Goal: Task Accomplishment & Management: Use online tool/utility

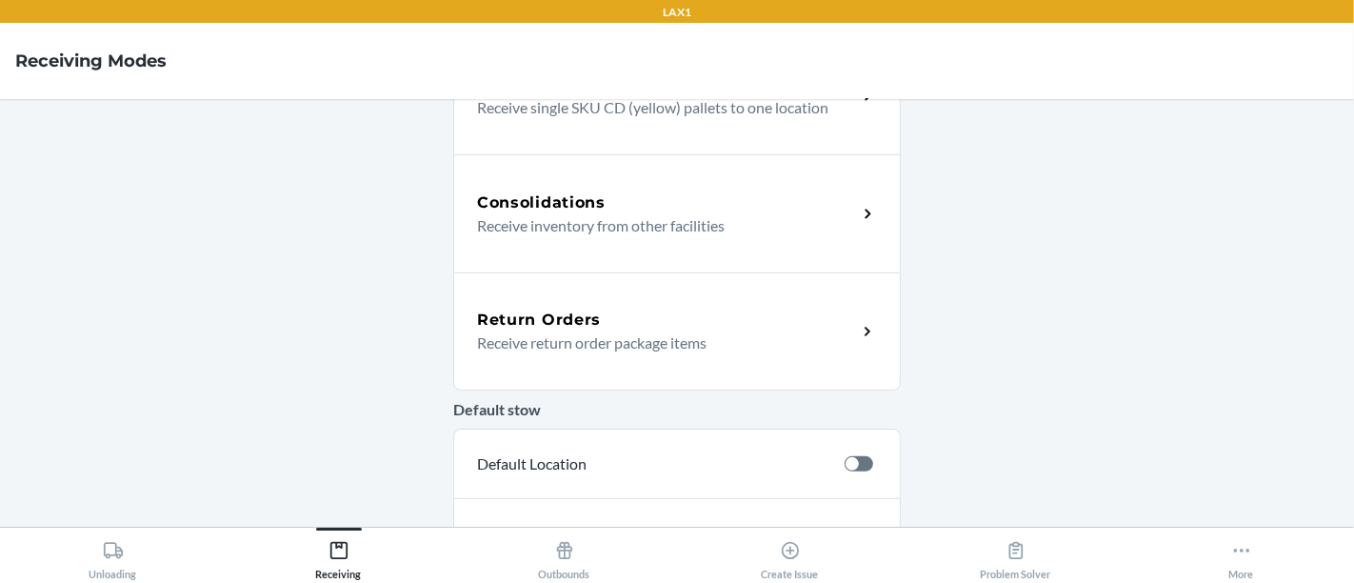
scroll to position [429, 0]
click at [649, 347] on p "Receive return order package items" at bounding box center [659, 341] width 365 height 23
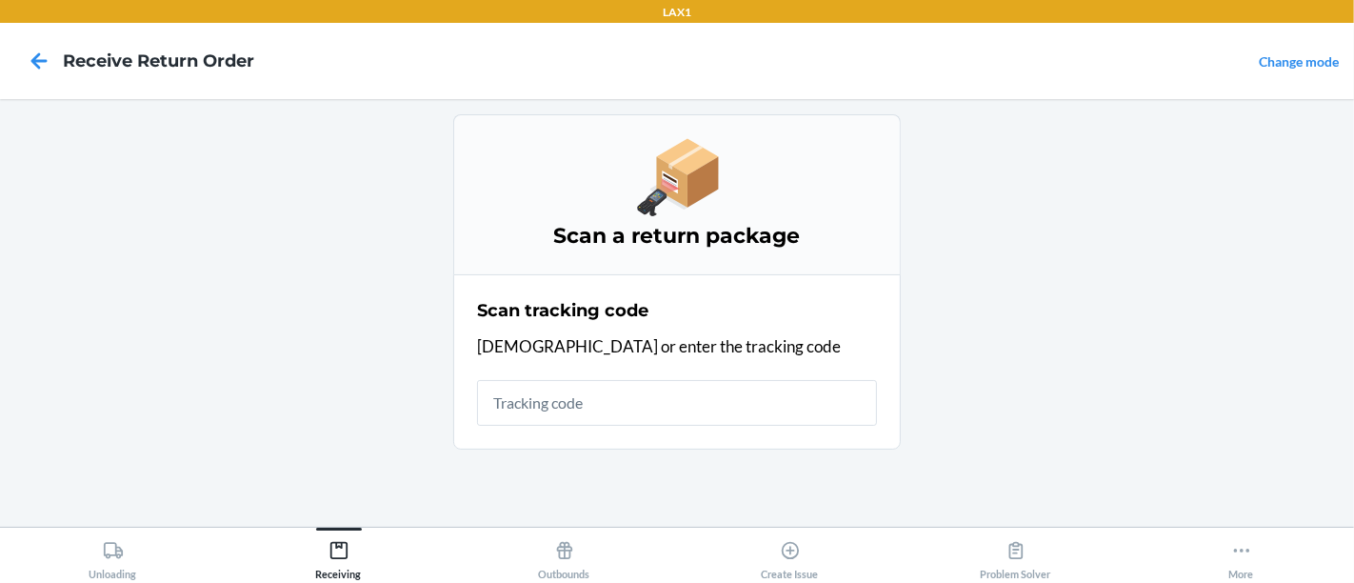
click at [1352, 260] on main "Scan a return package Scan tracking code Scan or enter the tracking code" at bounding box center [677, 312] width 1354 height 427
click at [1249, 316] on main "Scan a return package Scan tracking code Scan or enter the tracking code" at bounding box center [677, 312] width 1354 height 427
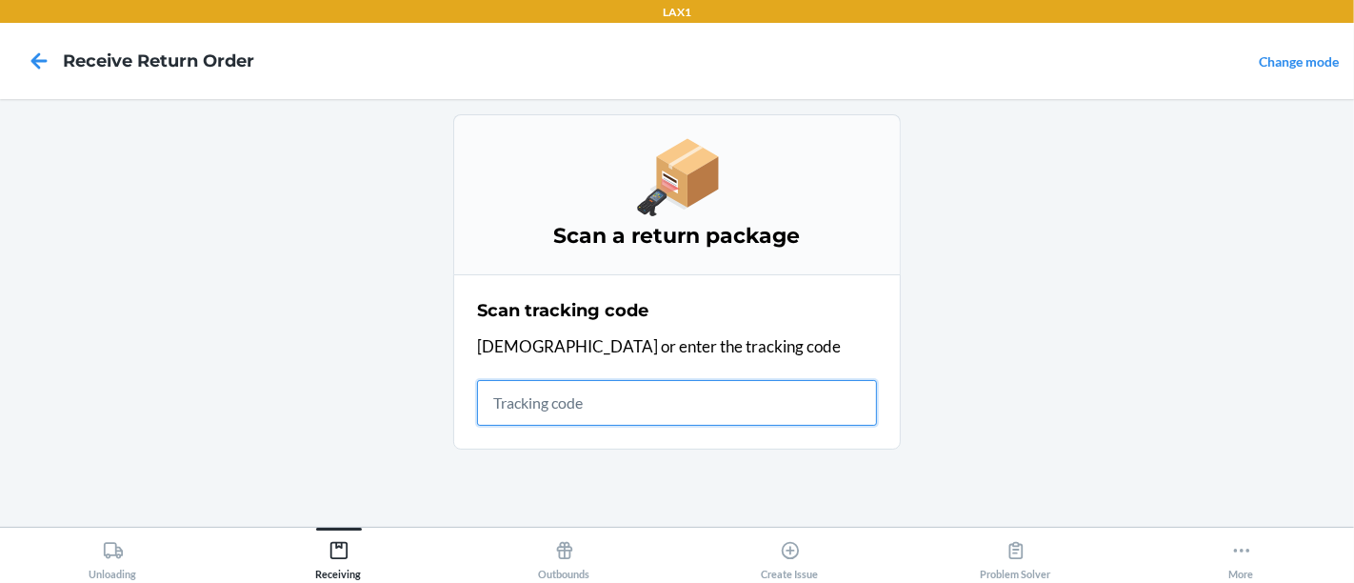
click at [620, 394] on input "text" at bounding box center [677, 403] width 400 height 46
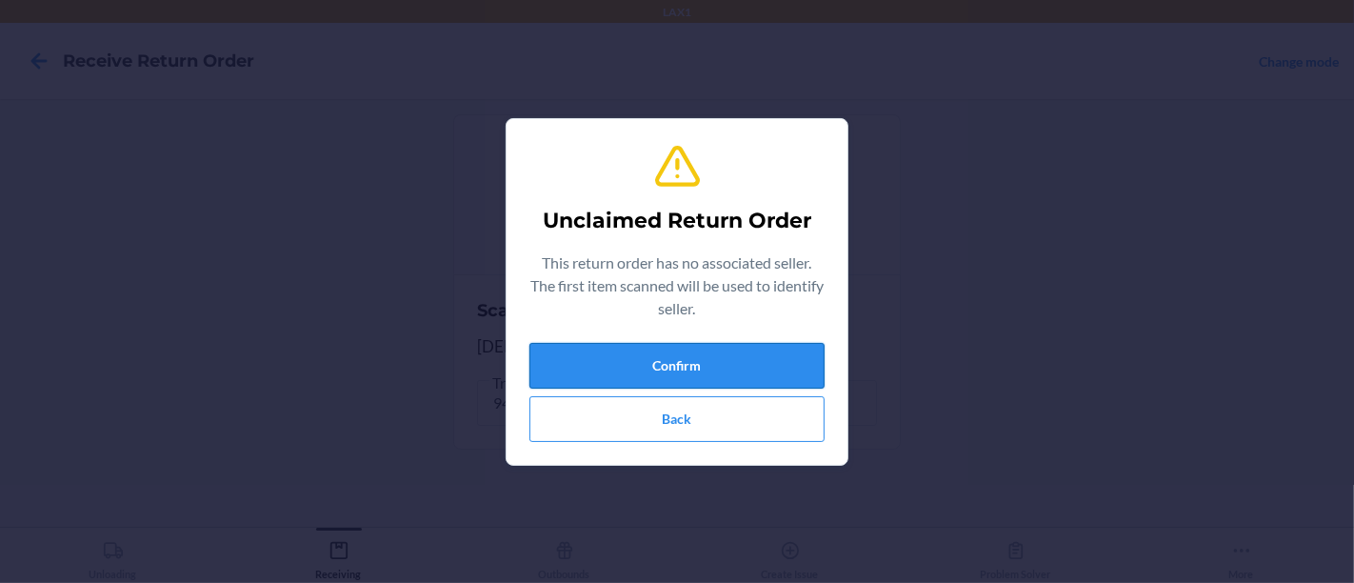
click at [747, 363] on button "Confirm" at bounding box center [676, 366] width 295 height 46
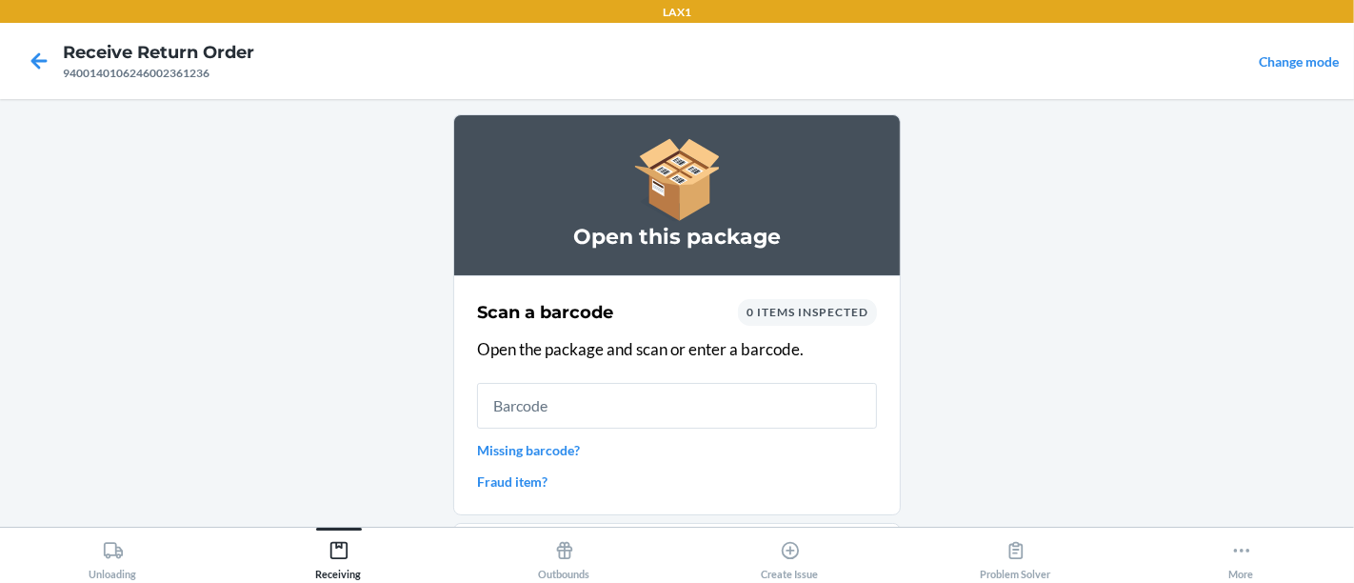
click at [776, 314] on span "0 items inspected" at bounding box center [807, 312] width 122 height 14
click at [30, 115] on main "Open this package Scan a barcode 0 items inspected Open the package and scan or…" at bounding box center [677, 312] width 1354 height 427
click at [29, 64] on icon at bounding box center [39, 61] width 32 height 32
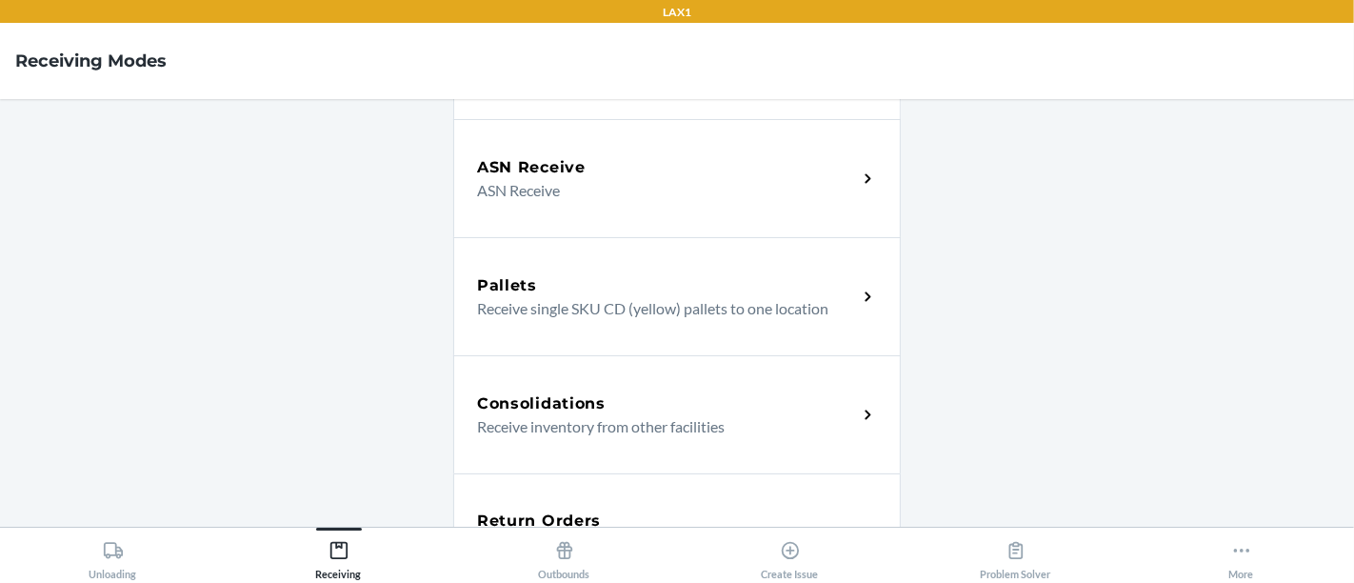
scroll to position [229, 0]
click at [501, 515] on h5 "Return Orders" at bounding box center [539, 518] width 124 height 23
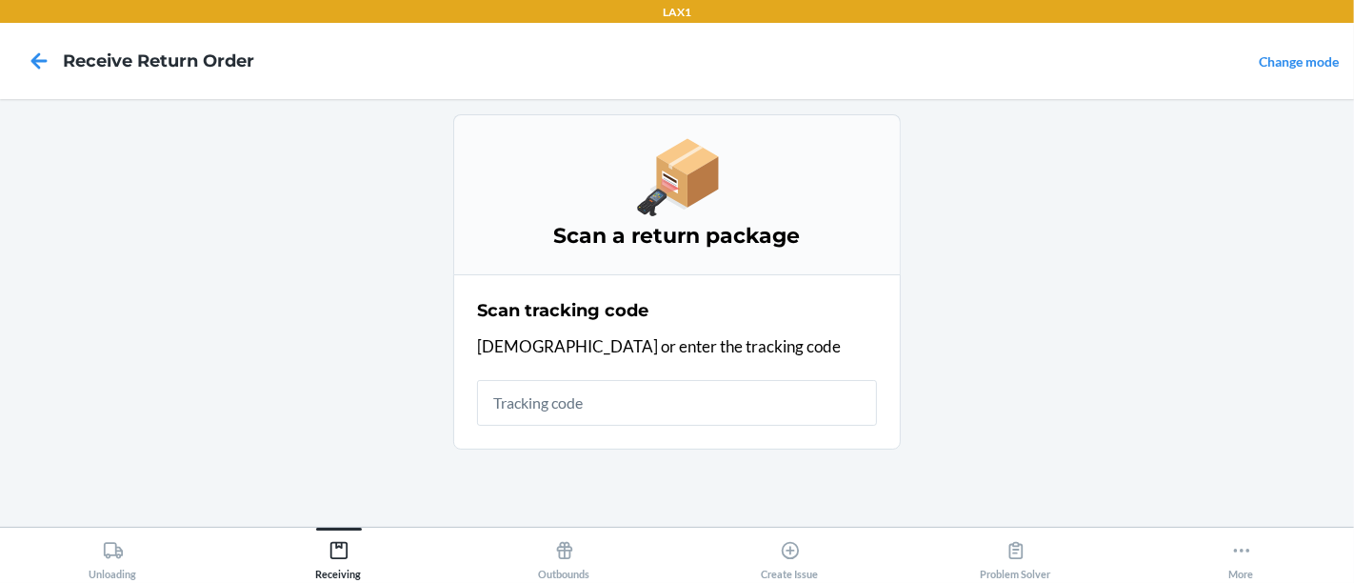
click at [501, 515] on main "Scan a return package Scan tracking code Scan or enter the tracking code" at bounding box center [677, 312] width 1354 height 427
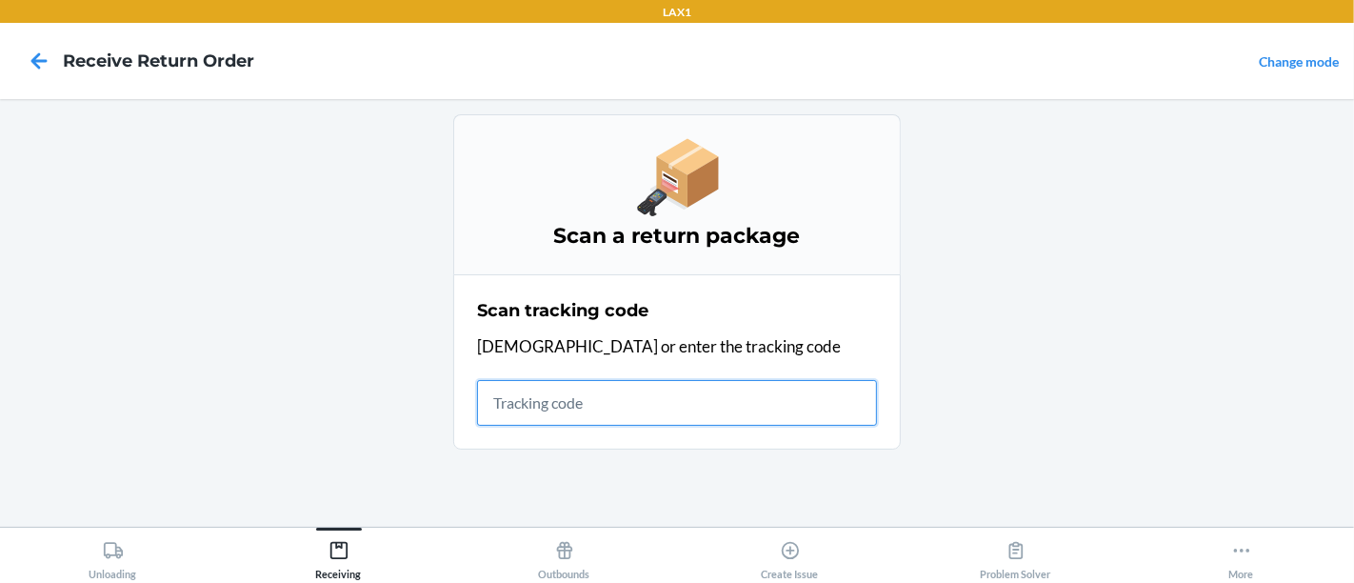
click at [530, 399] on input "text" at bounding box center [677, 403] width 400 height 46
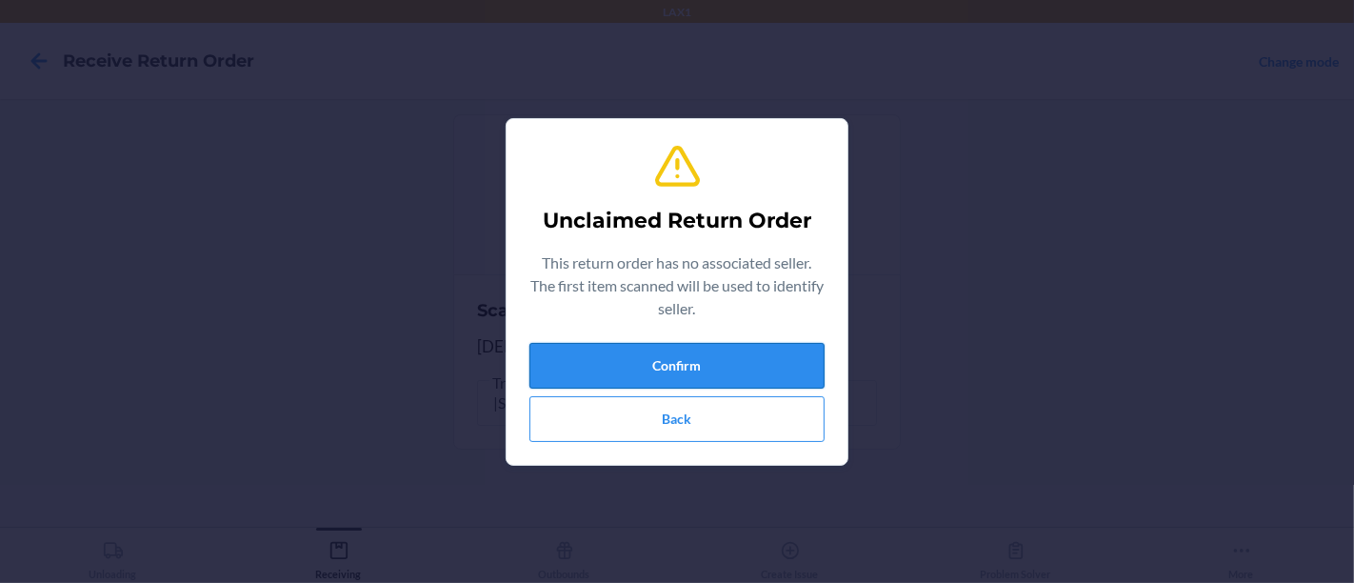
click at [560, 352] on button "Confirm" at bounding box center [676, 366] width 295 height 46
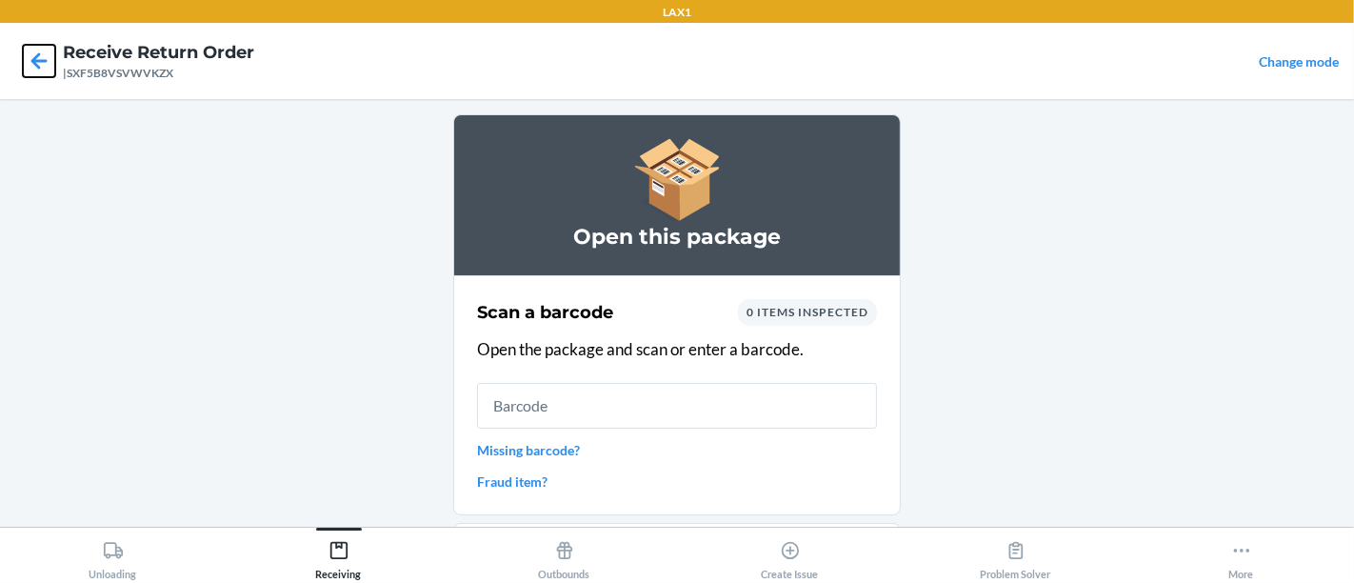
click at [37, 65] on icon at bounding box center [39, 60] width 16 height 16
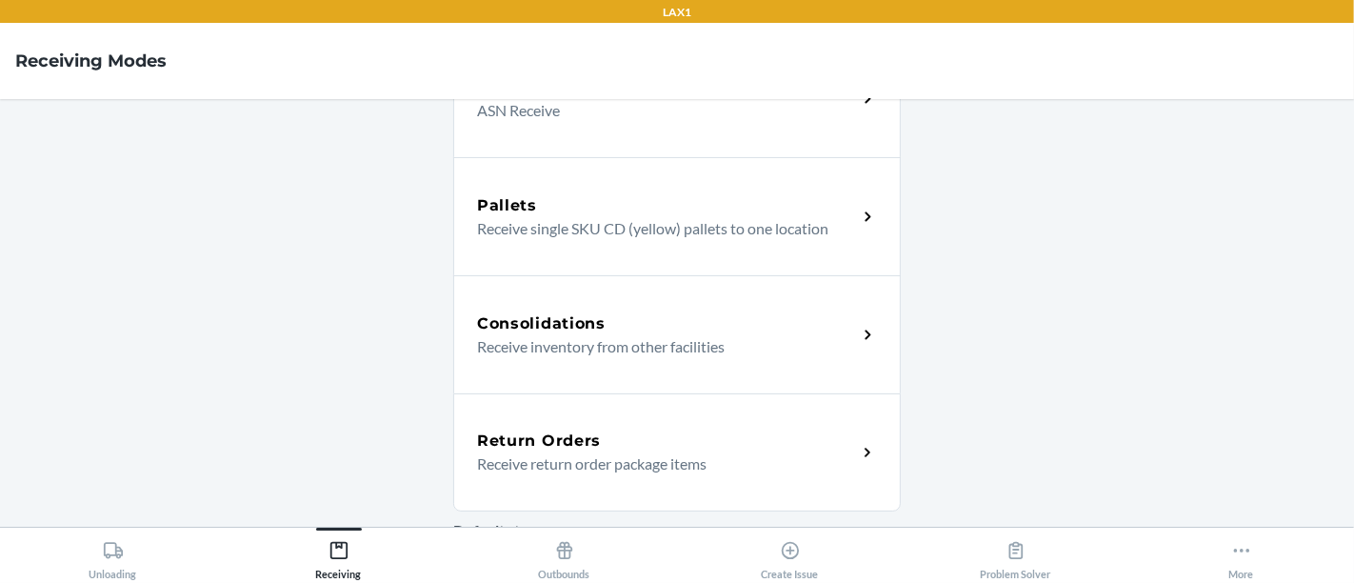
scroll to position [309, 0]
click at [577, 415] on div "Return Orders Receive return order package items" at bounding box center [676, 450] width 447 height 118
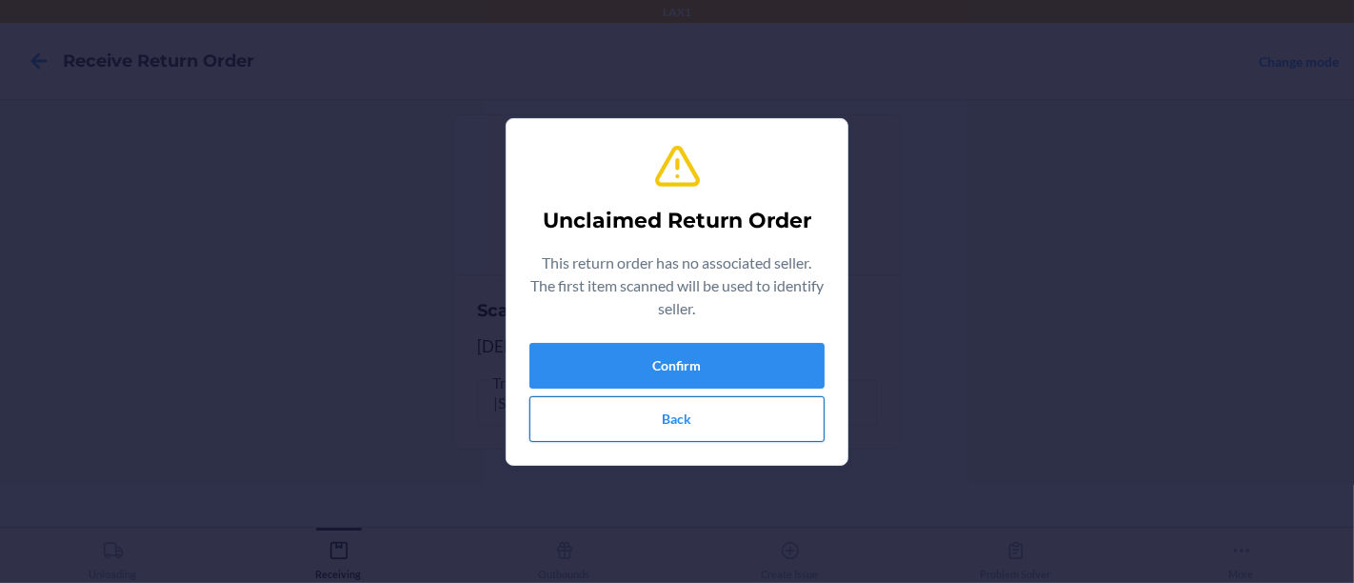
click at [624, 419] on button "Back" at bounding box center [676, 419] width 295 height 46
click at [639, 366] on button "Confirm" at bounding box center [676, 366] width 295 height 46
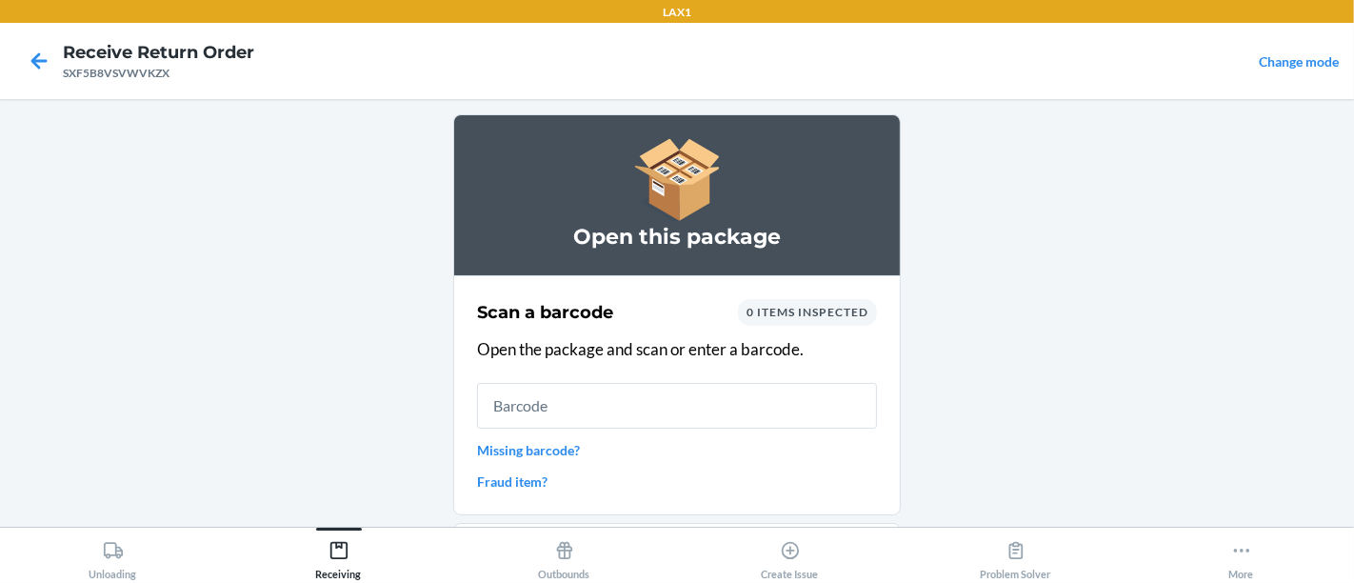
click at [1285, 125] on main "Open this package Scan a barcode 0 items inspected Open the package and scan or…" at bounding box center [677, 312] width 1354 height 427
